Goal: Check status: Check status

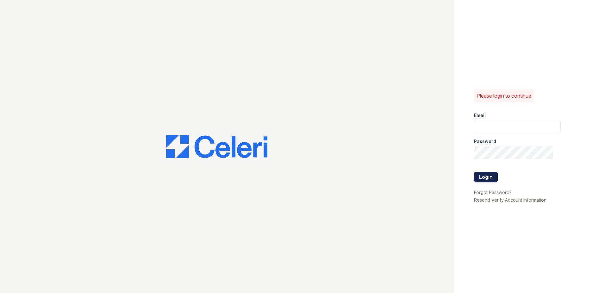
type input "[EMAIL_ADDRESS][DOMAIN_NAME]"
click at [488, 178] on button "Login" at bounding box center [486, 177] width 24 height 10
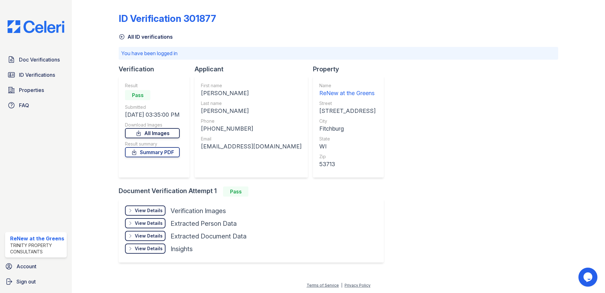
click at [158, 134] on link "All Images" at bounding box center [152, 133] width 55 height 10
click at [412, 153] on div "ID Verification 301877 All ID verifications You have been logged in Verificatio…" at bounding box center [339, 137] width 440 height 269
